Goal: Book appointment/travel/reservation

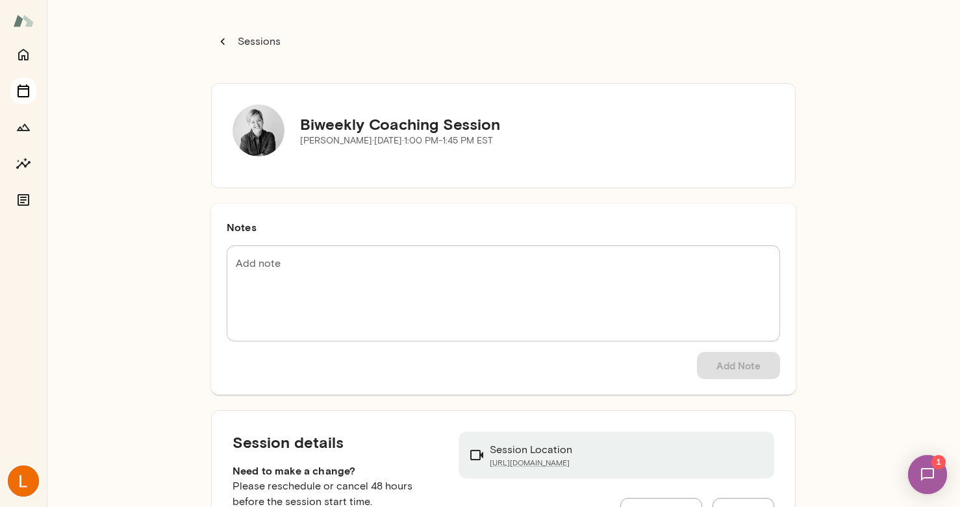
click at [20, 82] on button "Sessions" at bounding box center [23, 91] width 26 height 26
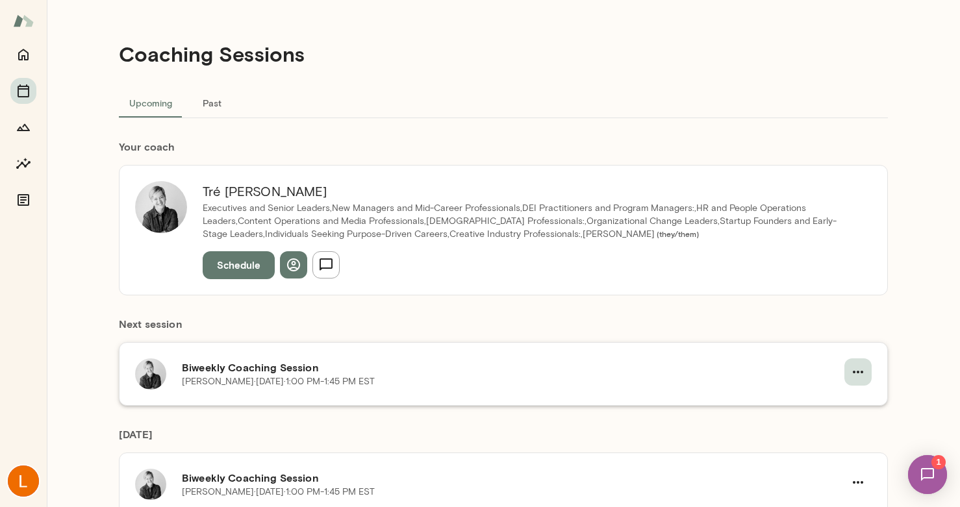
click at [851, 373] on icon "button" at bounding box center [858, 372] width 16 height 16
click at [828, 425] on span "Cancel" at bounding box center [834, 426] width 56 height 16
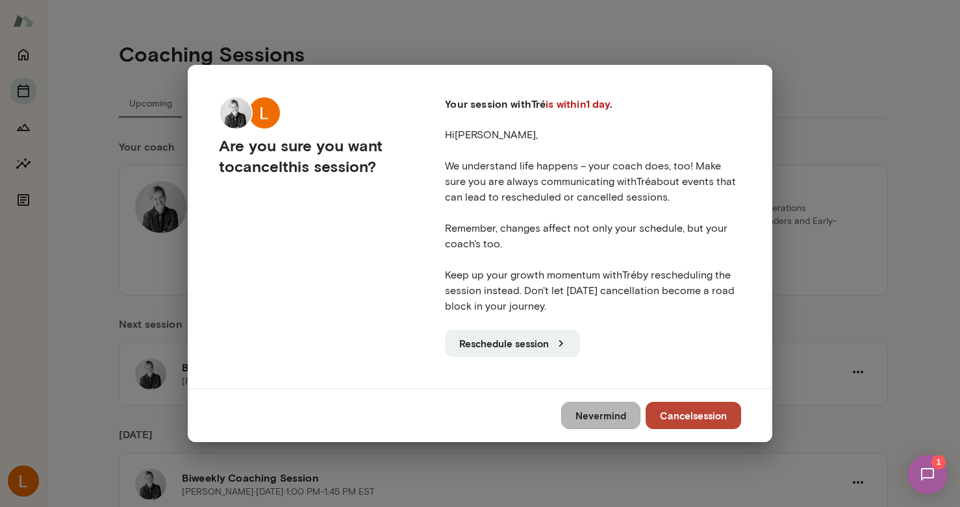
click at [594, 413] on button "Nevermind" at bounding box center [600, 415] width 79 height 27
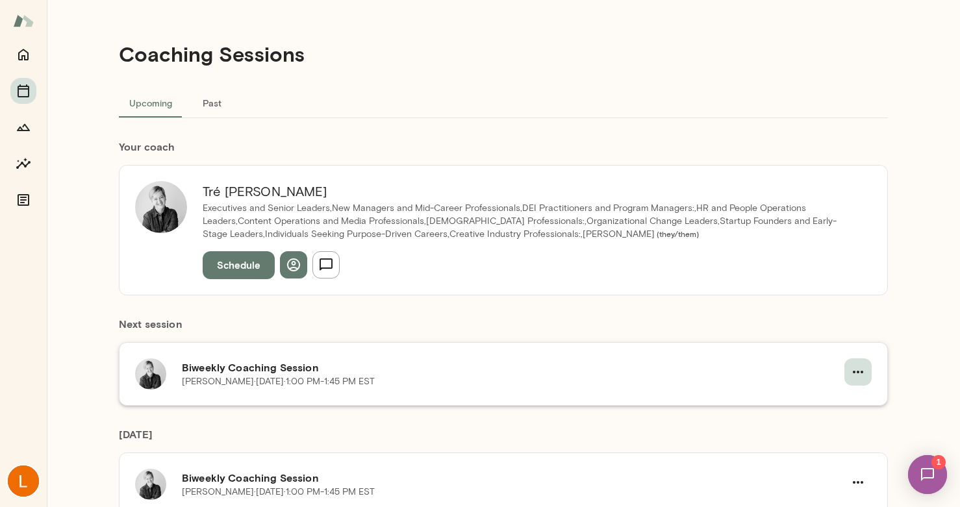
click at [855, 375] on icon "button" at bounding box center [858, 372] width 16 height 16
click at [841, 403] on span "Reschedule" at bounding box center [834, 403] width 56 height 16
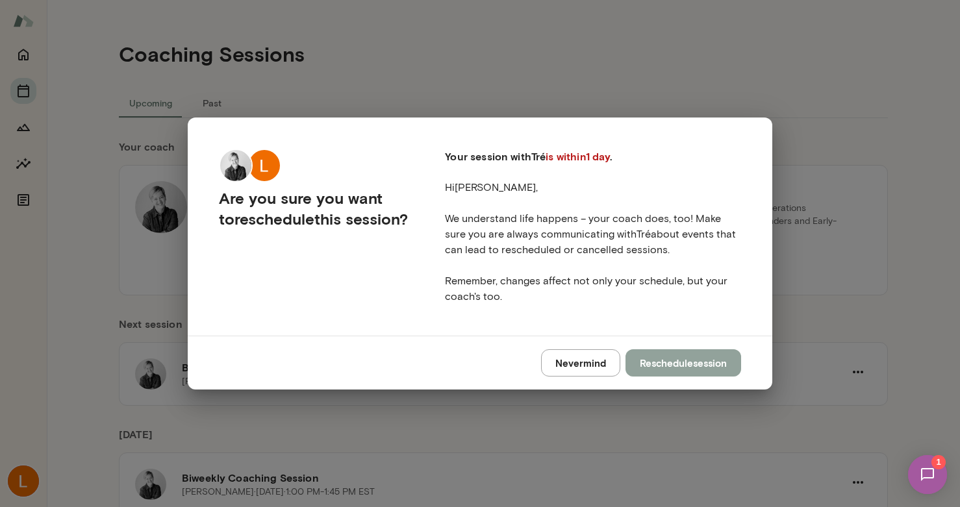
click at [686, 366] on button "Reschedule session" at bounding box center [683, 362] width 116 height 27
